Goal: Information Seeking & Learning: Understand process/instructions

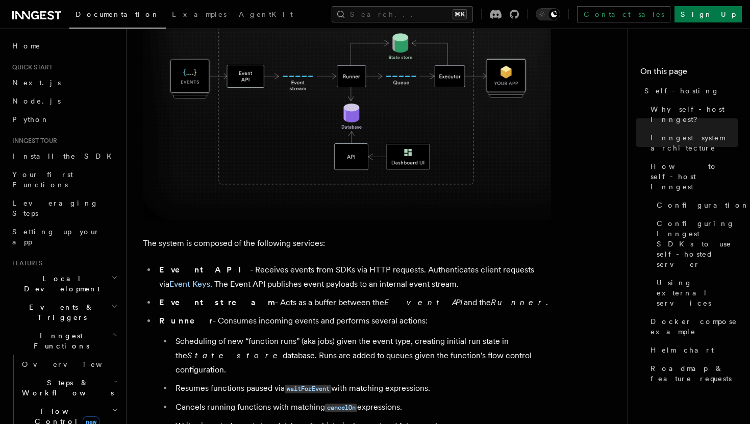
scroll to position [410, 0]
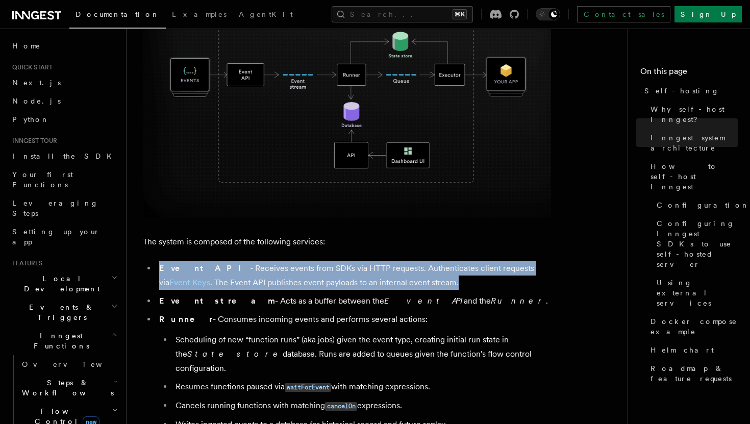
drag, startPoint x: 428, startPoint y: 289, endPoint x: 423, endPoint y: 256, distance: 33.5
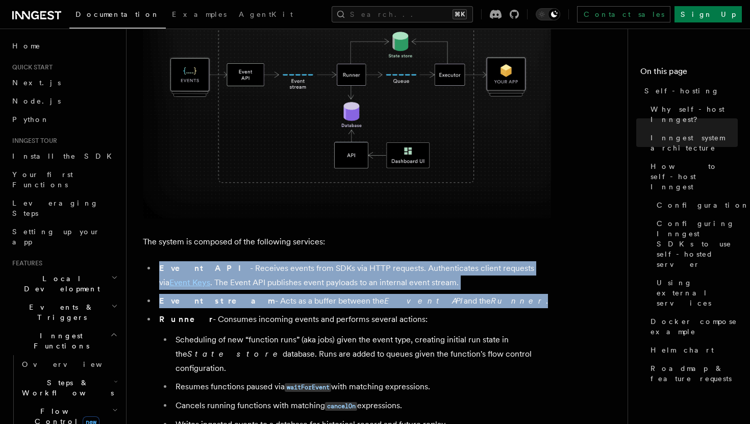
drag, startPoint x: 423, startPoint y: 256, endPoint x: 425, endPoint y: 299, distance: 43.4
click at [425, 299] on li "Event stream - Acts as a buffer between the Event API and the Runner ." at bounding box center [353, 301] width 395 height 14
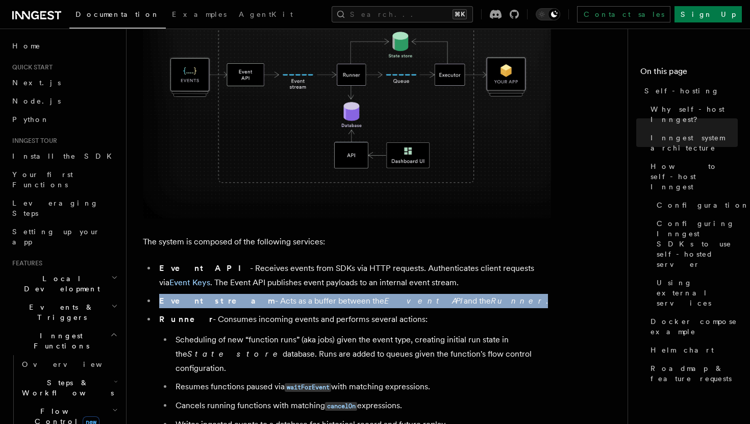
drag, startPoint x: 425, startPoint y: 299, endPoint x: 422, endPoint y: 285, distance: 14.6
click at [422, 285] on ul "Event API - Receives events from SDKs via HTTP requests. Authenticates client r…" at bounding box center [347, 431] width 408 height 340
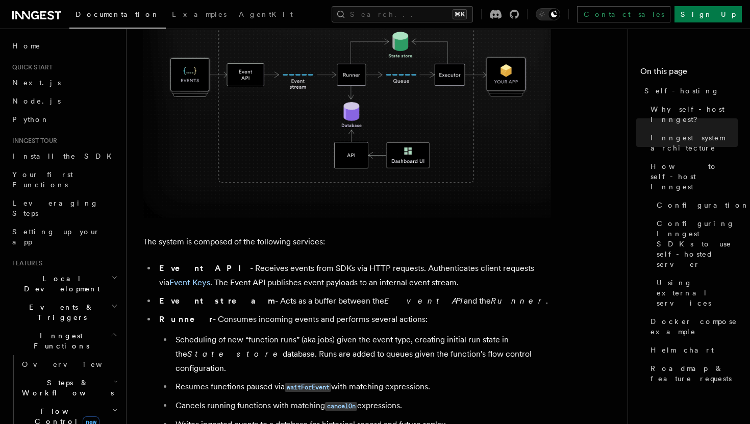
click at [440, 319] on li "Runner - Consumes incoming events and performs several actions: Scheduling of n…" at bounding box center [353, 371] width 395 height 119
drag, startPoint x: 440, startPoint y: 319, endPoint x: 438, endPoint y: 294, distance: 25.1
click at [438, 294] on ul "Event API - Receives events from SDKs via HTTP requests. Authenticates client r…" at bounding box center [347, 431] width 408 height 340
drag, startPoint x: 442, startPoint y: 307, endPoint x: 441, endPoint y: 324, distance: 17.4
click at [441, 324] on ul "Event API - Receives events from SDKs via HTTP requests. Authenticates client r…" at bounding box center [347, 431] width 408 height 340
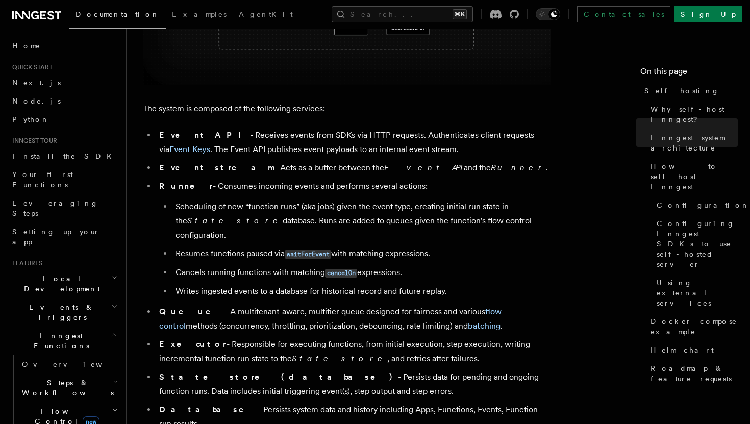
scroll to position [542, 0]
click at [496, 193] on li "Runner - Consumes incoming events and performs several actions: Scheduling of n…" at bounding box center [353, 239] width 395 height 119
drag, startPoint x: 496, startPoint y: 193, endPoint x: 503, endPoint y: 218, distance: 26.4
click at [503, 218] on li "Runner - Consumes incoming events and performs several actions: Scheduling of n…" at bounding box center [353, 239] width 395 height 119
click at [503, 218] on li "Scheduling of new “function runs” (aka jobs) given the event type, creating ini…" at bounding box center [361, 221] width 379 height 43
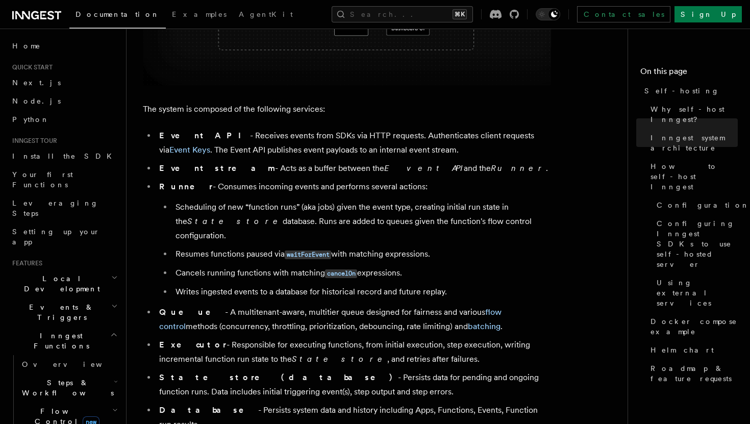
drag, startPoint x: 503, startPoint y: 220, endPoint x: 499, endPoint y: 227, distance: 7.5
click at [499, 227] on li "Scheduling of new “function runs” (aka jobs) given the event type, creating ini…" at bounding box center [361, 221] width 379 height 43
drag, startPoint x: 500, startPoint y: 227, endPoint x: 495, endPoint y: 262, distance: 35.0
click at [495, 262] on ul "Scheduling of new “function runs” (aka jobs) given the event type, creating ini…" at bounding box center [355, 249] width 392 height 99
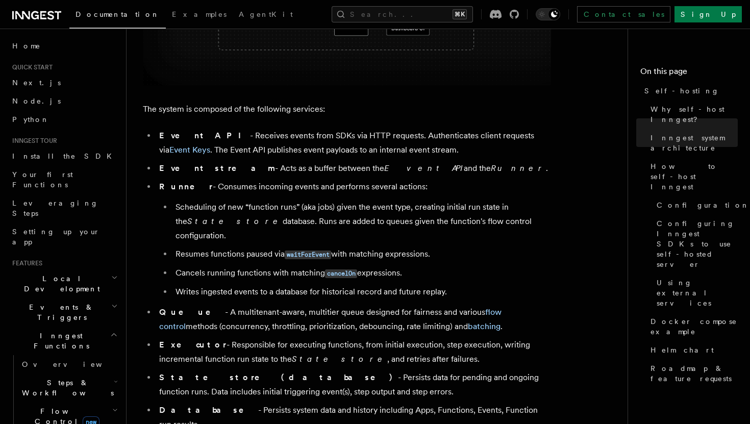
click at [495, 266] on li "Cancels running functions with matching cancelOn expressions." at bounding box center [361, 273] width 379 height 15
drag, startPoint x: 495, startPoint y: 262, endPoint x: 495, endPoint y: 285, distance: 23.0
click at [495, 285] on ul "Scheduling of new “function runs” (aka jobs) given the event type, creating ini…" at bounding box center [355, 249] width 392 height 99
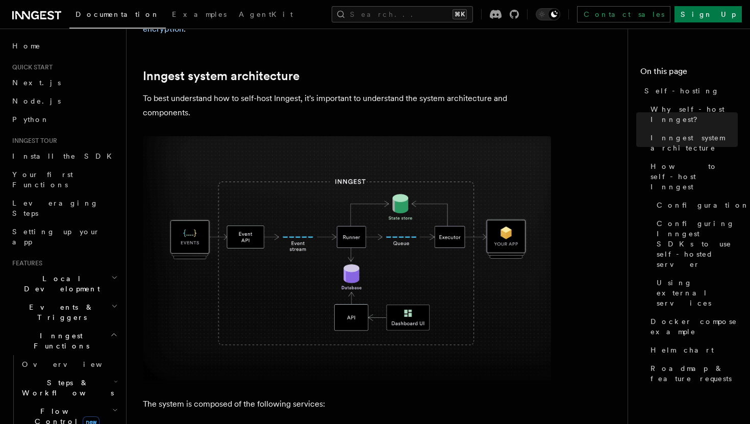
scroll to position [243, 0]
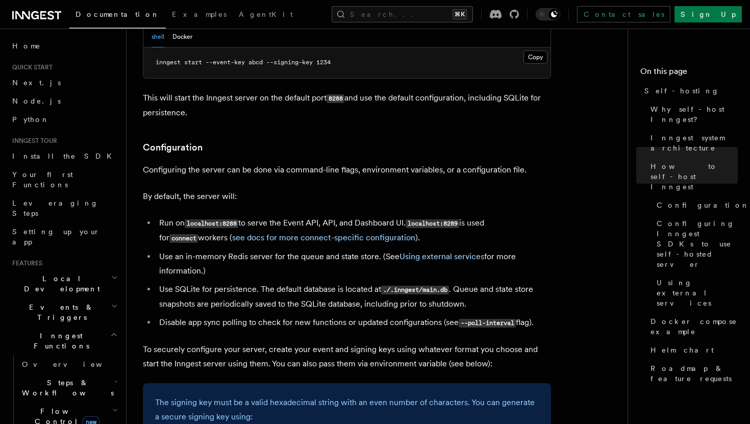
scroll to position [1216, 0]
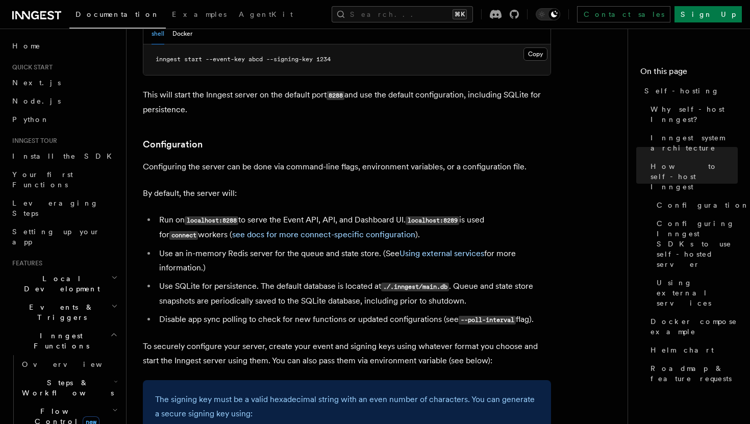
click at [338, 279] on li "Use SQLite for persistence. The default database is located at ./.inngest/main.…" at bounding box center [353, 293] width 395 height 29
click at [340, 279] on li "Use SQLite for persistence. The default database is located at ./.inngest/main.…" at bounding box center [353, 293] width 395 height 29
drag, startPoint x: 342, startPoint y: 241, endPoint x: 242, endPoint y: 222, distance: 101.7
click at [242, 246] on li "Use an in-memory Redis server for the queue and state store. (See Using externa…" at bounding box center [353, 260] width 395 height 29
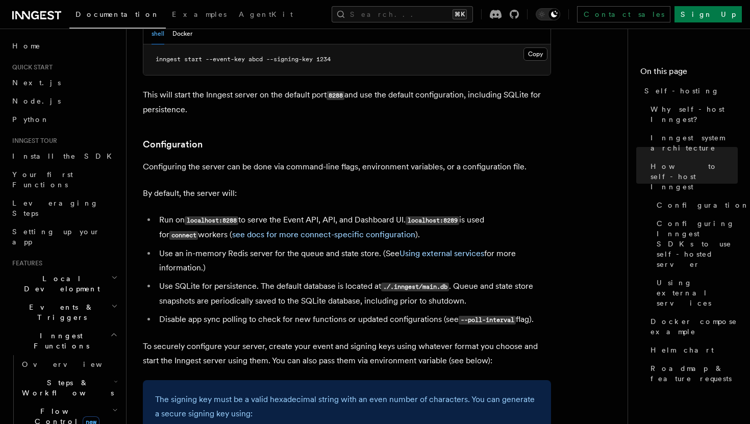
drag, startPoint x: 240, startPoint y: 236, endPoint x: 138, endPoint y: 222, distance: 103.5
click at [260, 246] on li "Use an in-memory Redis server for the queue and state store. (See Using externa…" at bounding box center [353, 260] width 395 height 29
drag, startPoint x: 256, startPoint y: 238, endPoint x: 149, endPoint y: 225, distance: 107.8
click at [156, 246] on li "Use an in-memory Redis server for the queue and state store. (See Using externa…" at bounding box center [353, 260] width 395 height 29
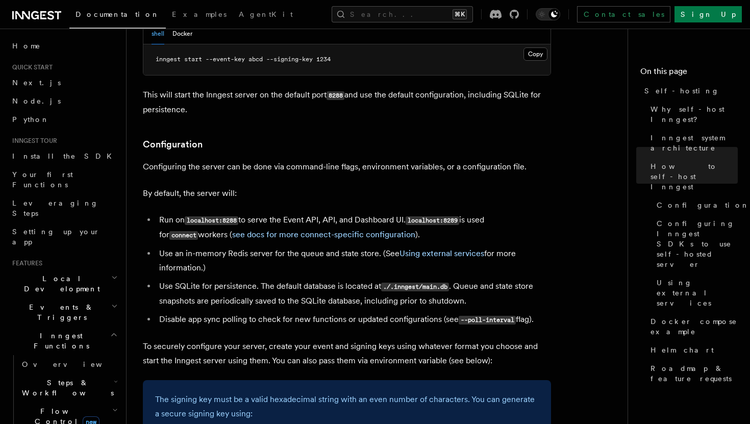
click at [257, 246] on li "Use an in-memory Redis server for the queue and state store. (See Using externa…" at bounding box center [353, 260] width 395 height 29
drag, startPoint x: 257, startPoint y: 236, endPoint x: 555, endPoint y: 287, distance: 302.2
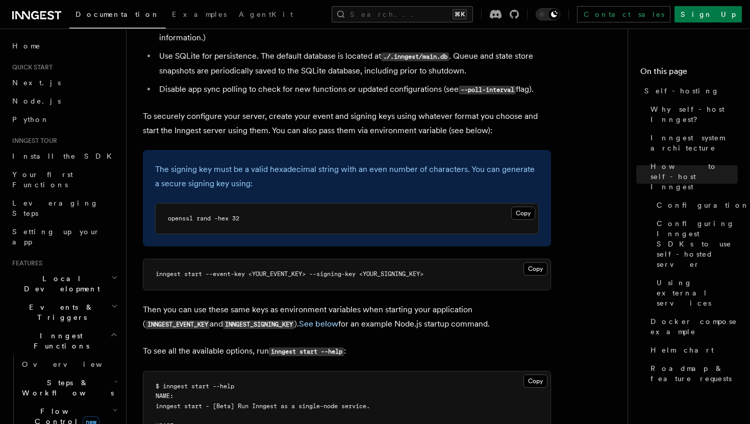
scroll to position [1463, 0]
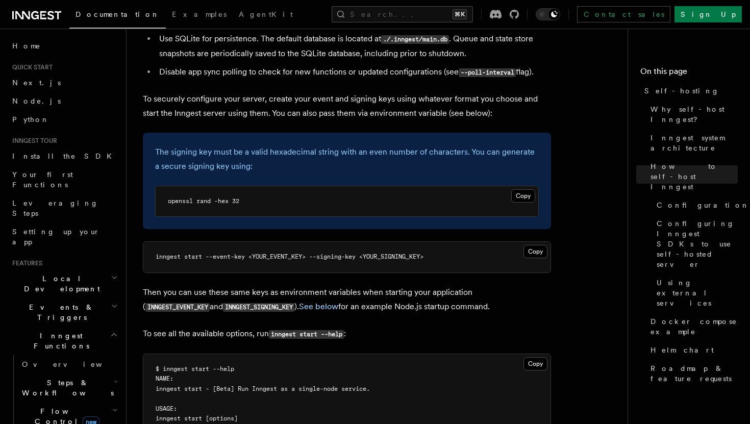
click at [294, 92] on p "To securely configure your server, create your event and signing keys using wha…" at bounding box center [347, 106] width 408 height 29
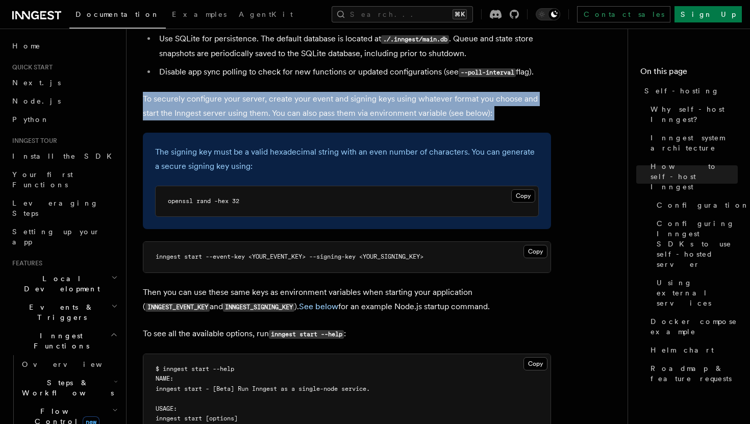
click at [294, 92] on p "To securely configure your server, create your event and signing keys using wha…" at bounding box center [347, 106] width 408 height 29
click at [489, 92] on p "To securely configure your server, create your event and signing keys using wha…" at bounding box center [347, 106] width 408 height 29
drag, startPoint x: 489, startPoint y: 88, endPoint x: 414, endPoint y: 55, distance: 81.5
click at [428, 92] on p "To securely configure your server, create your event and signing keys using wha…" at bounding box center [347, 106] width 408 height 29
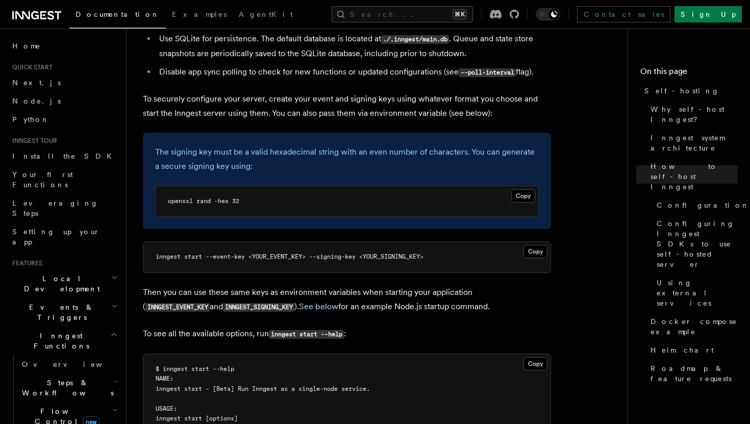
click at [402, 285] on p "Then you can use these same keys as environment variables when starting your ap…" at bounding box center [347, 299] width 408 height 29
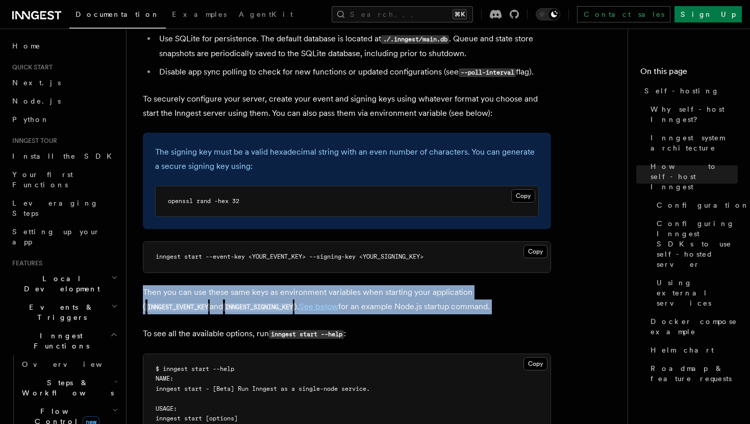
click at [402, 285] on p "Then you can use these same keys as environment variables when starting your ap…" at bounding box center [347, 299] width 408 height 29
click at [433, 285] on p "Then you can use these same keys as environment variables when starting your ap…" at bounding box center [347, 299] width 408 height 29
drag, startPoint x: 446, startPoint y: 275, endPoint x: 338, endPoint y: 254, distance: 110.6
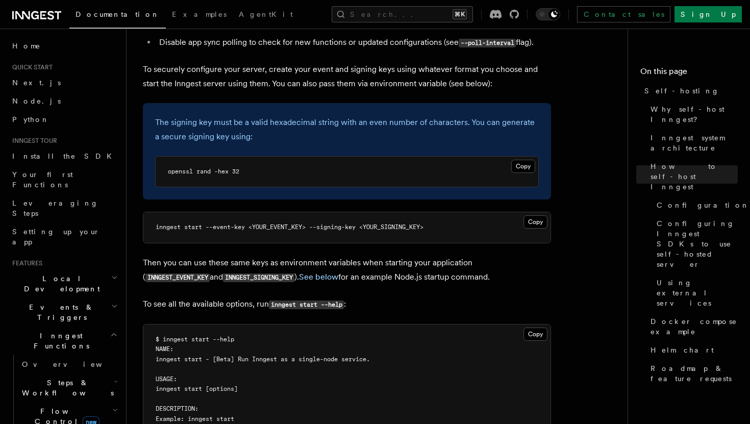
scroll to position [1503, 0]
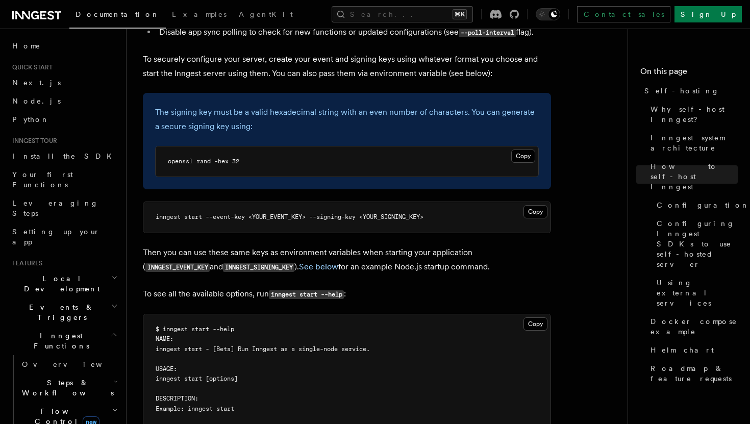
click at [347, 245] on p "Then you can use these same keys as environment variables when starting your ap…" at bounding box center [347, 259] width 408 height 29
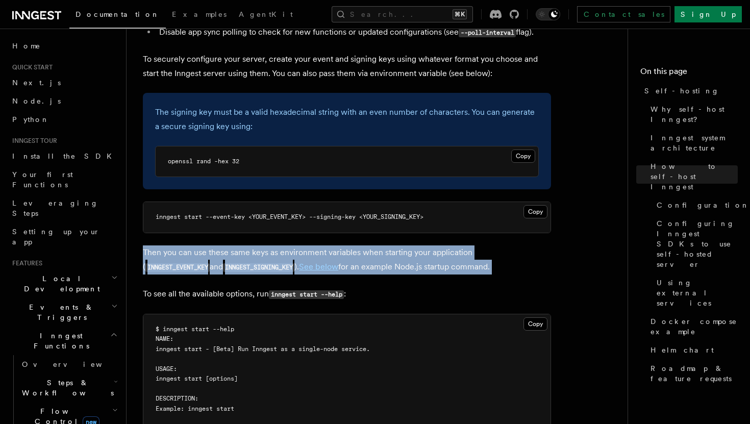
click at [347, 245] on p "Then you can use these same keys as environment variables when starting your ap…" at bounding box center [347, 259] width 408 height 29
click at [438, 245] on p "Then you can use these same keys as environment variables when starting your ap…" at bounding box center [347, 259] width 408 height 29
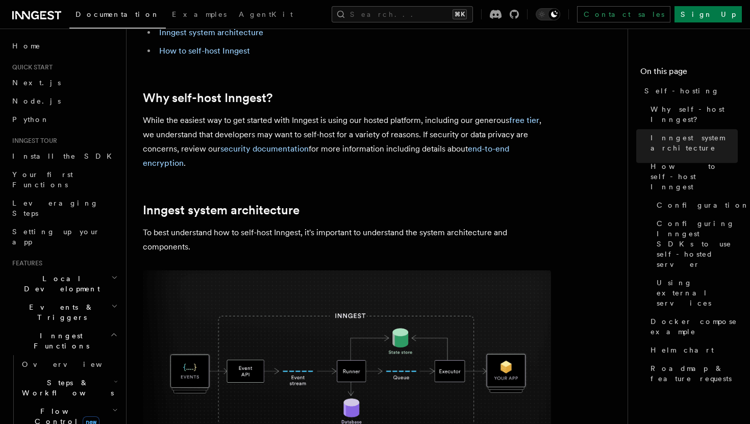
scroll to position [0, 0]
